Goal: Book appointment/travel/reservation

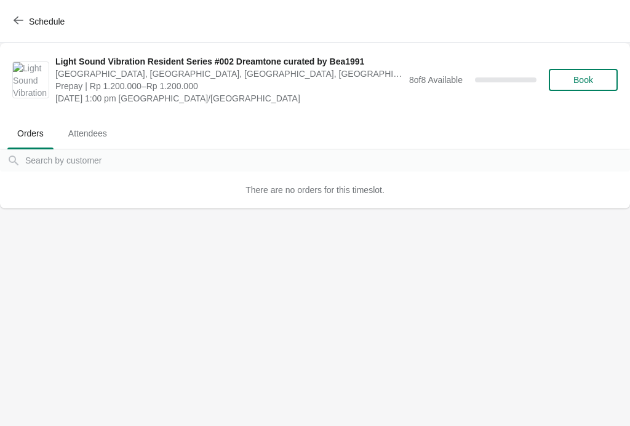
click at [19, 20] on icon "button" at bounding box center [19, 21] width 10 height 8
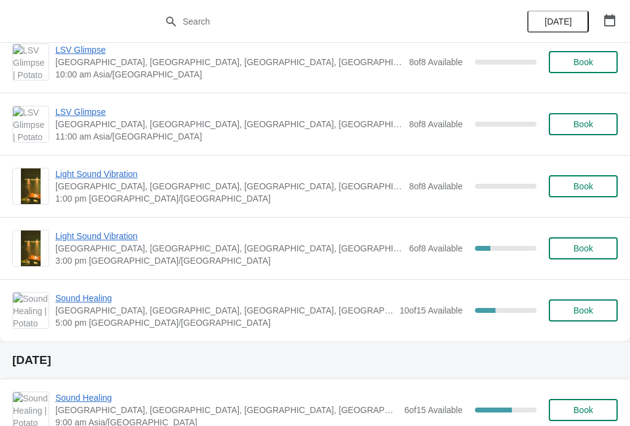
scroll to position [376, 0]
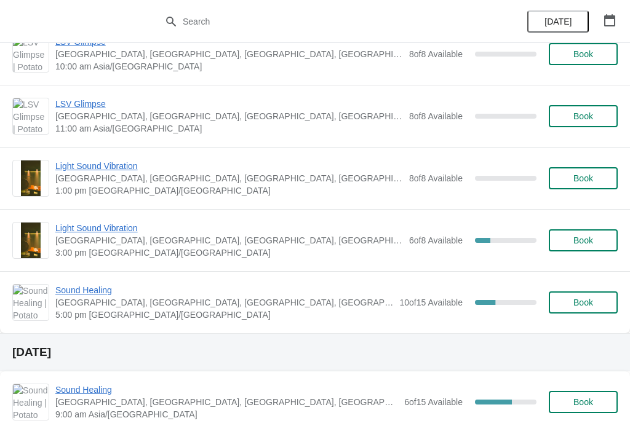
click at [59, 232] on span "Light Sound Vibration" at bounding box center [229, 228] width 348 height 12
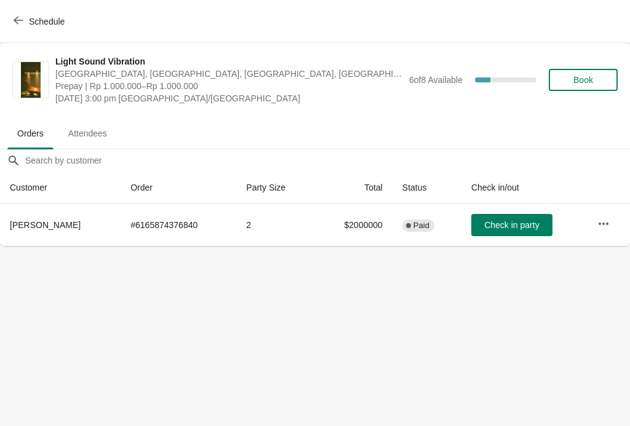
click at [601, 69] on button "Book" at bounding box center [583, 80] width 69 height 22
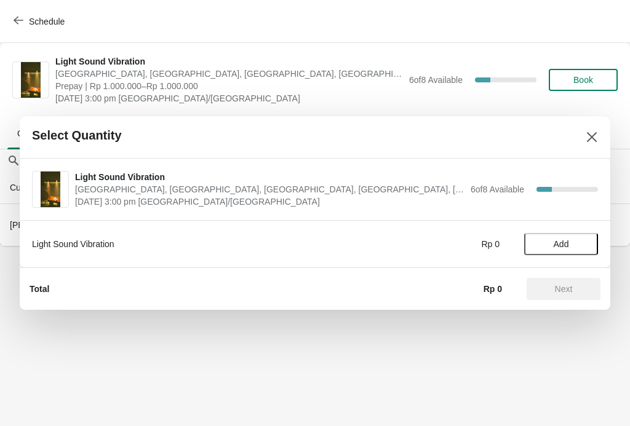
click at [570, 240] on span "Add" at bounding box center [561, 244] width 52 height 10
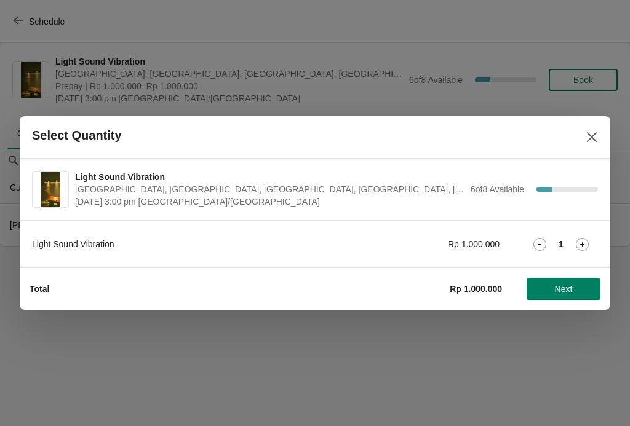
click at [586, 244] on icon at bounding box center [582, 244] width 13 height 13
click at [579, 284] on span "Next" at bounding box center [563, 289] width 54 height 10
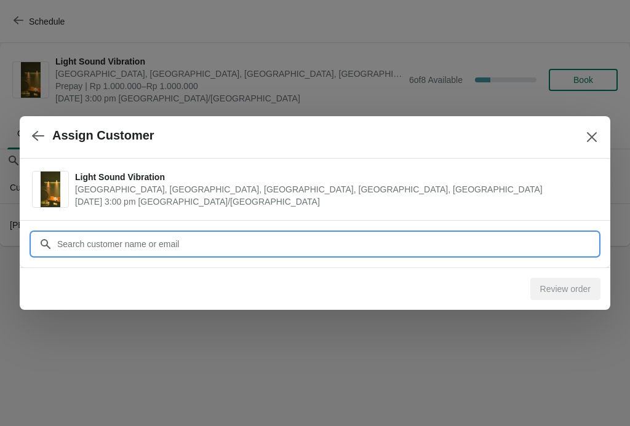
click at [72, 233] on input "Customer" at bounding box center [327, 244] width 541 height 22
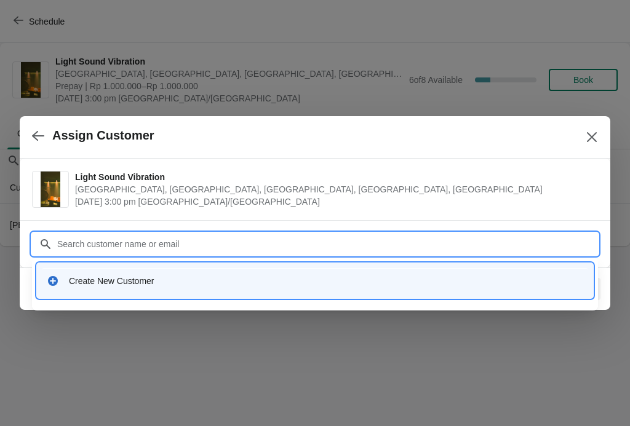
click at [57, 277] on icon at bounding box center [53, 281] width 12 height 12
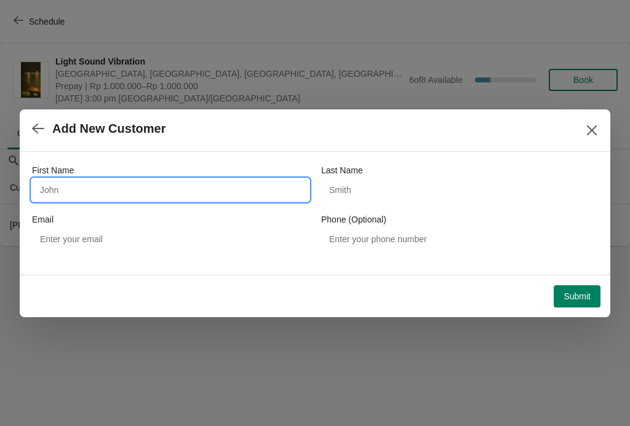
click at [75, 193] on input "First Name" at bounding box center [170, 190] width 277 height 22
type input "Chace"
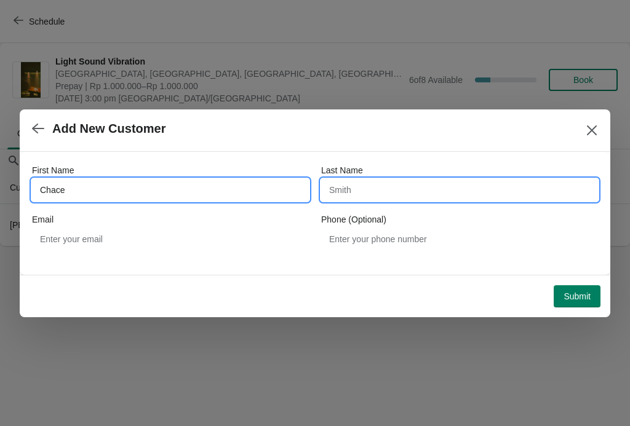
click at [498, 195] on input "Last Name" at bounding box center [459, 190] width 277 height 22
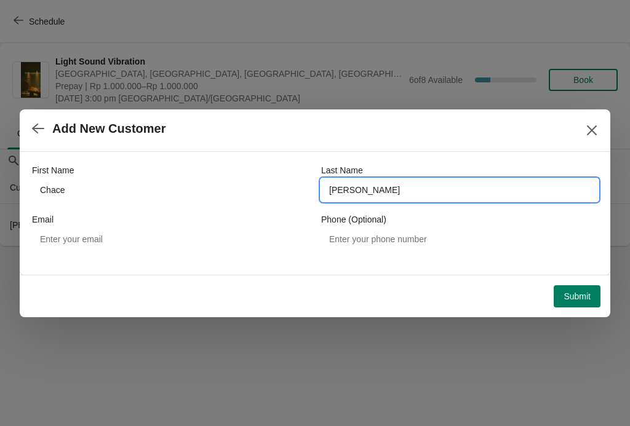
type input "[PERSON_NAME]"
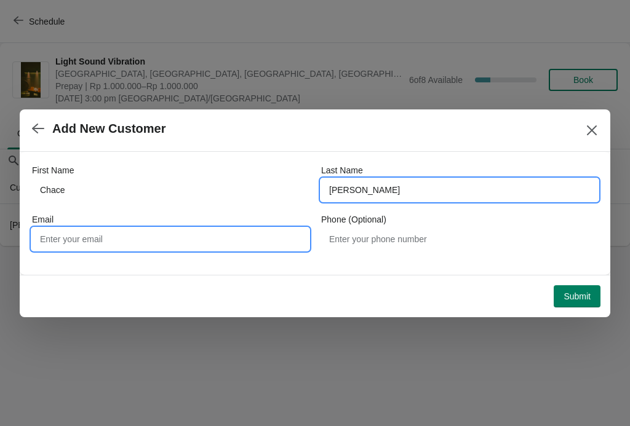
click at [76, 245] on input "Email" at bounding box center [170, 239] width 277 height 22
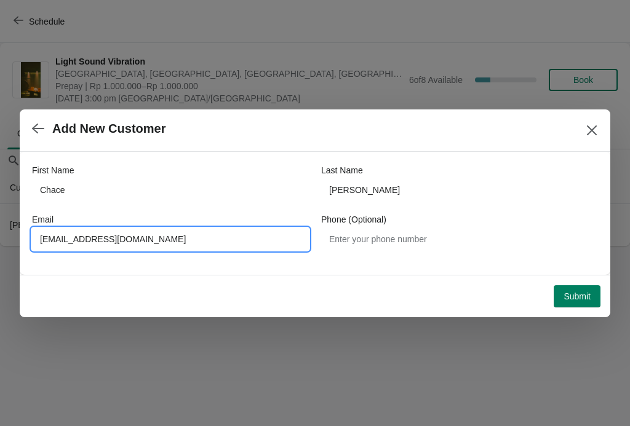
type input "[EMAIL_ADDRESS][DOMAIN_NAME]"
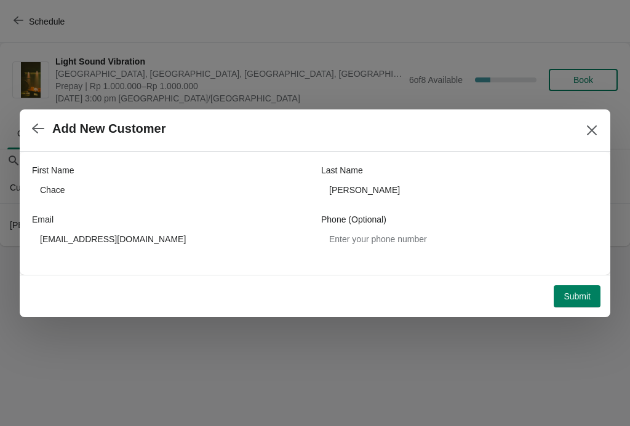
click at [577, 296] on span "Submit" at bounding box center [576, 297] width 27 height 10
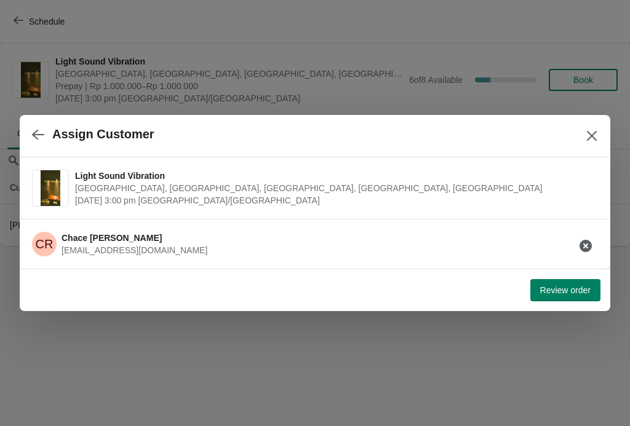
click at [573, 300] on button "Review order" at bounding box center [565, 290] width 70 height 22
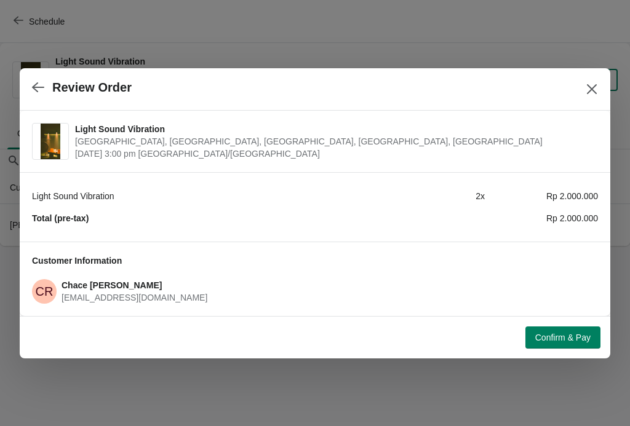
click at [571, 334] on span "Confirm & Pay" at bounding box center [562, 338] width 55 height 10
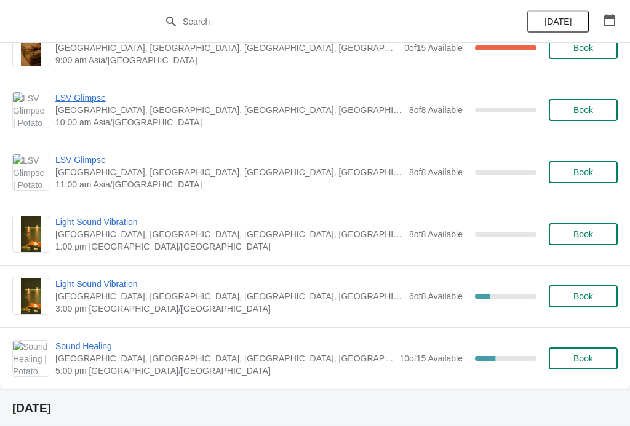
scroll to position [320, 0]
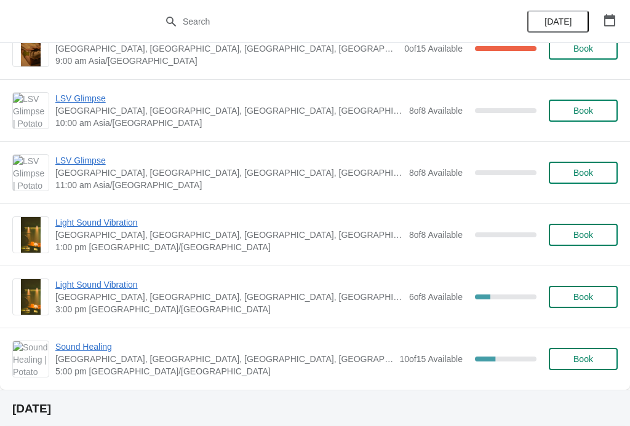
click at [61, 285] on span "Light Sound Vibration" at bounding box center [229, 285] width 348 height 12
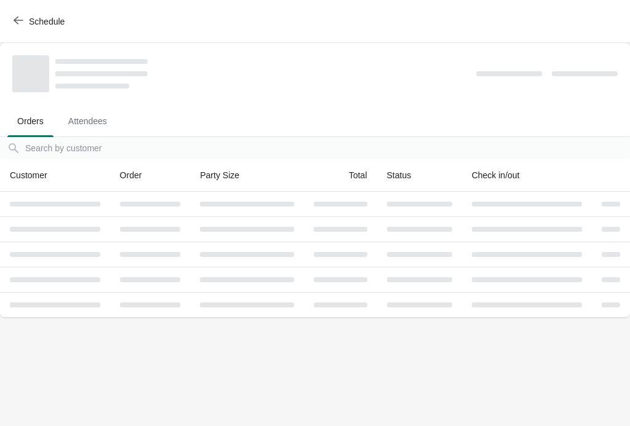
scroll to position [0, 0]
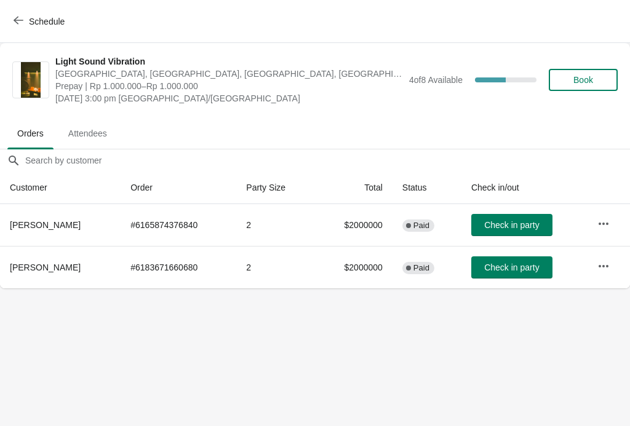
click at [14, 22] on icon "button" at bounding box center [19, 20] width 10 height 10
